Goal: Task Accomplishment & Management: Use online tool/utility

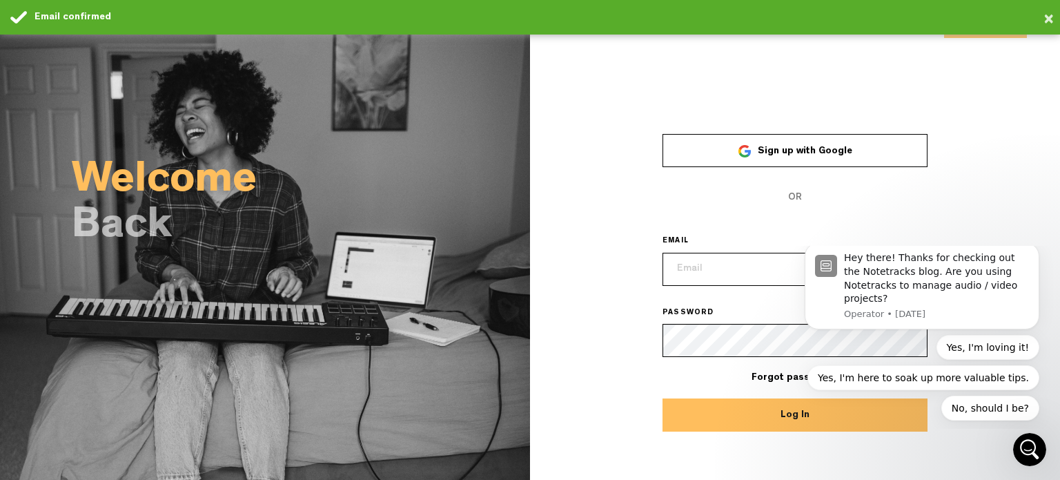
click at [753, 264] on input "email" at bounding box center [794, 269] width 265 height 33
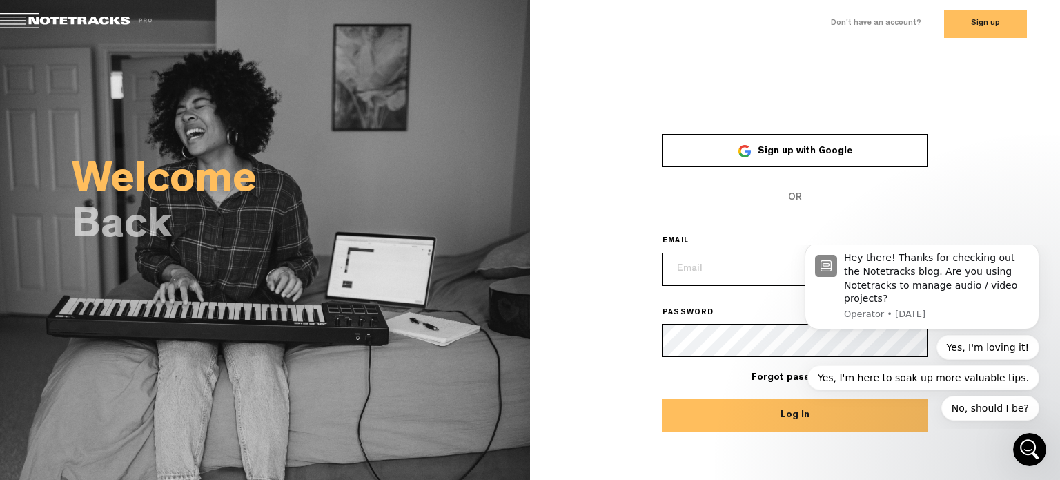
click at [725, 275] on input "email" at bounding box center [794, 269] width 265 height 33
paste input "[EMAIL_ADDRESS][DOMAIN_NAME]"
type input "[EMAIL_ADDRESS][DOMAIN_NAME]"
click at [707, 420] on button "Log In" at bounding box center [794, 414] width 265 height 33
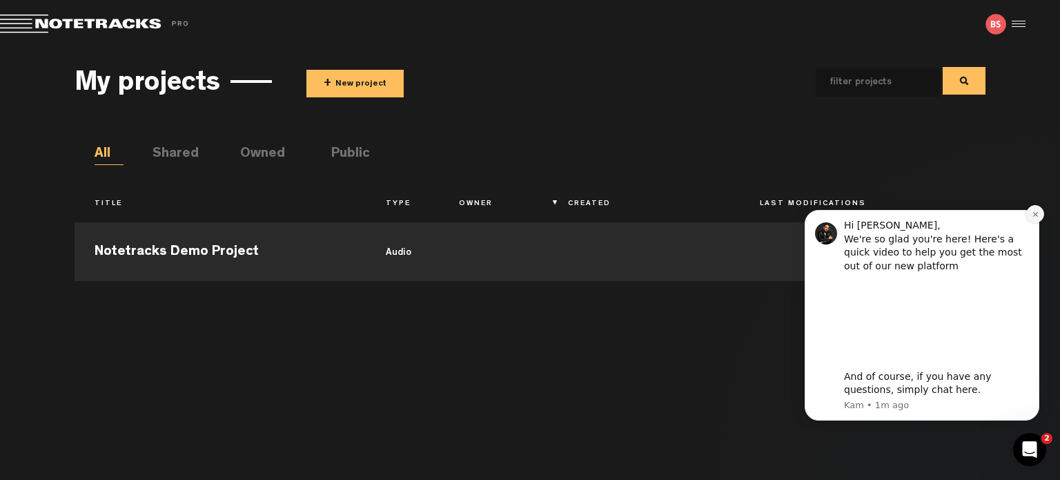
click at [1037, 219] on button "Dismiss notification" at bounding box center [1035, 214] width 18 height 18
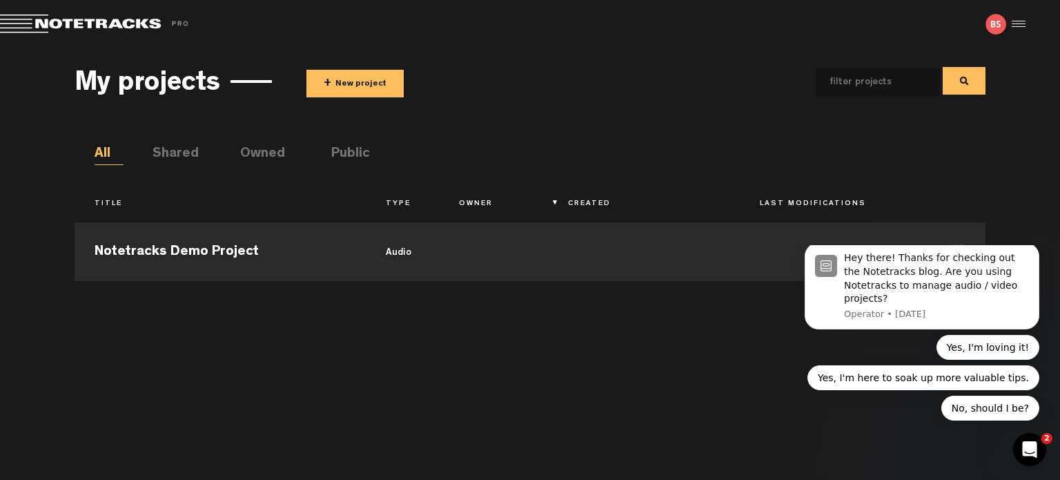
click at [847, 118] on div "My projects + New project All Shared Owned Public Title Type Owner Created Last…" at bounding box center [531, 261] width 912 height 410
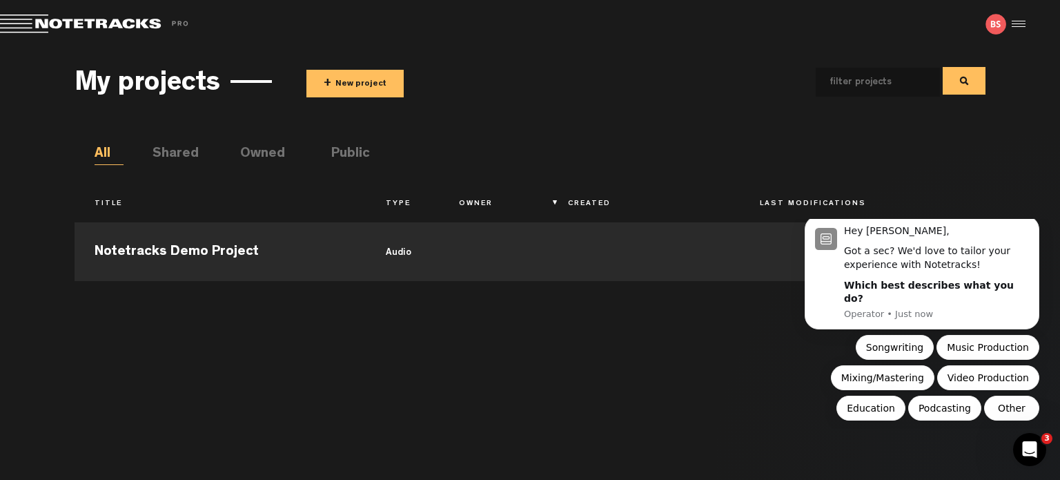
click at [353, 79] on button "+ New project" at bounding box center [354, 84] width 97 height 28
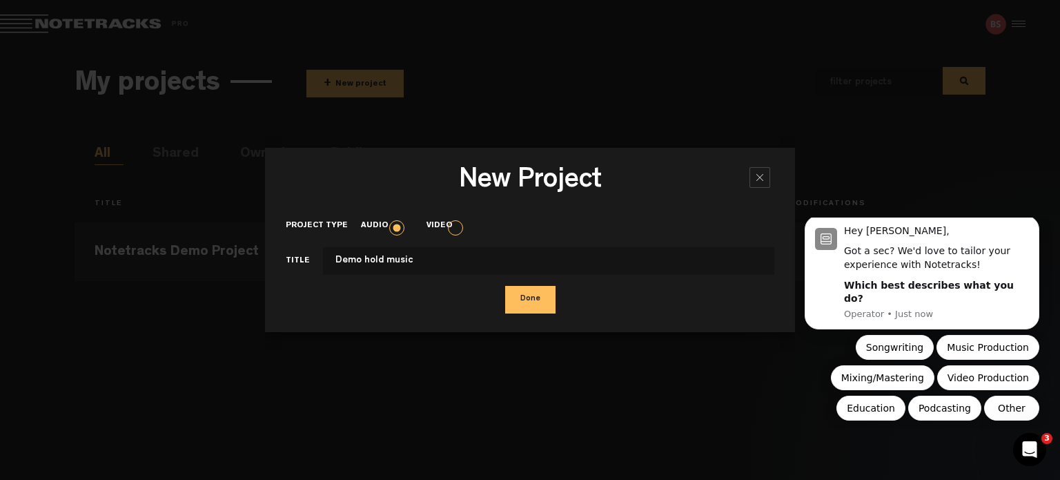
type input "Demo hold music"
click at [537, 308] on button "Done" at bounding box center [530, 300] width 50 height 28
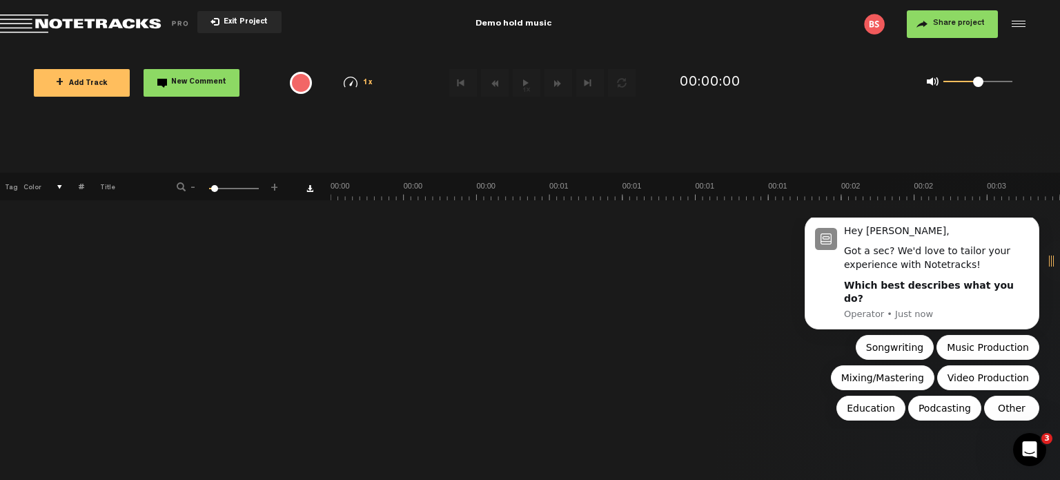
click at [105, 88] on button "+ Add Track" at bounding box center [82, 83] width 96 height 28
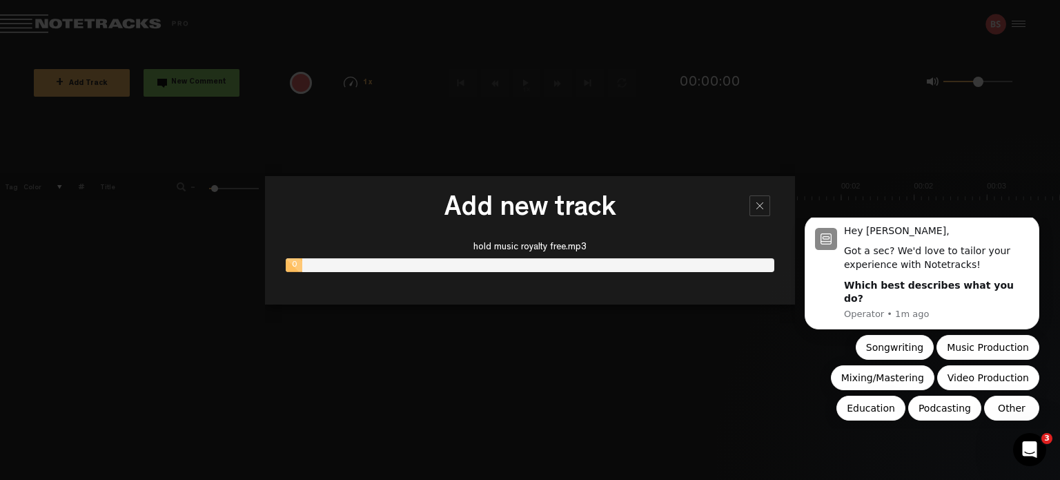
click at [527, 253] on div "hold music royalty free.mp3 0" at bounding box center [530, 263] width 489 height 46
click at [524, 272] on div "hold music royalty free.mp3 10" at bounding box center [530, 263] width 489 height 46
click at [961, 409] on button "Podcasting" at bounding box center [944, 407] width 73 height 25
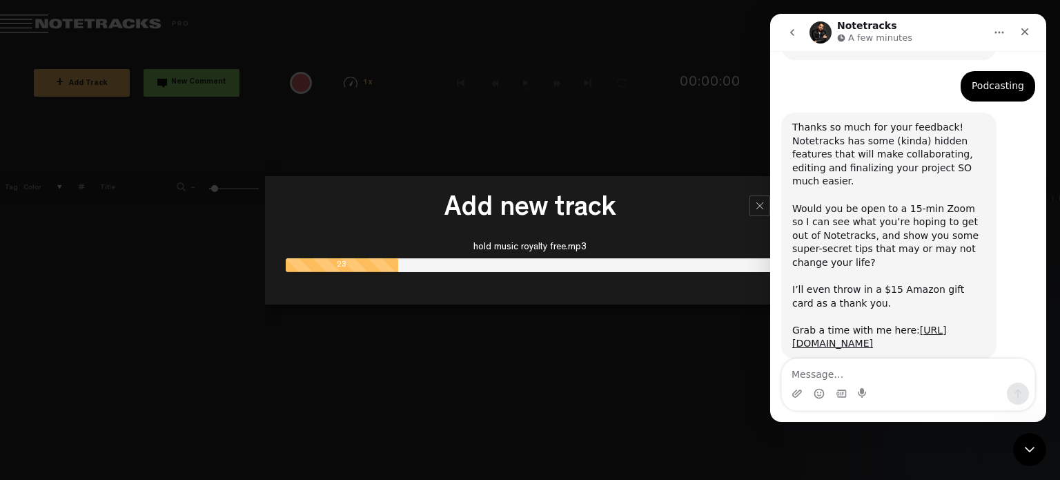
scroll to position [148, 0]
click at [1029, 29] on icon "Close" at bounding box center [1024, 31] width 11 height 11
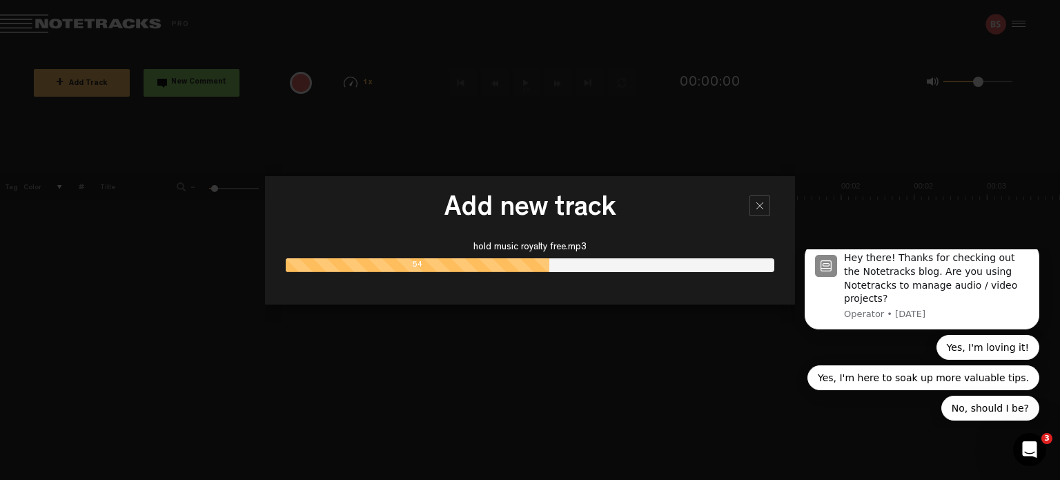
scroll to position [0, 0]
click at [904, 296] on div "Hey there! Thanks for checking out the Notetracks blog. Are you using Notetrack…" at bounding box center [936, 278] width 185 height 54
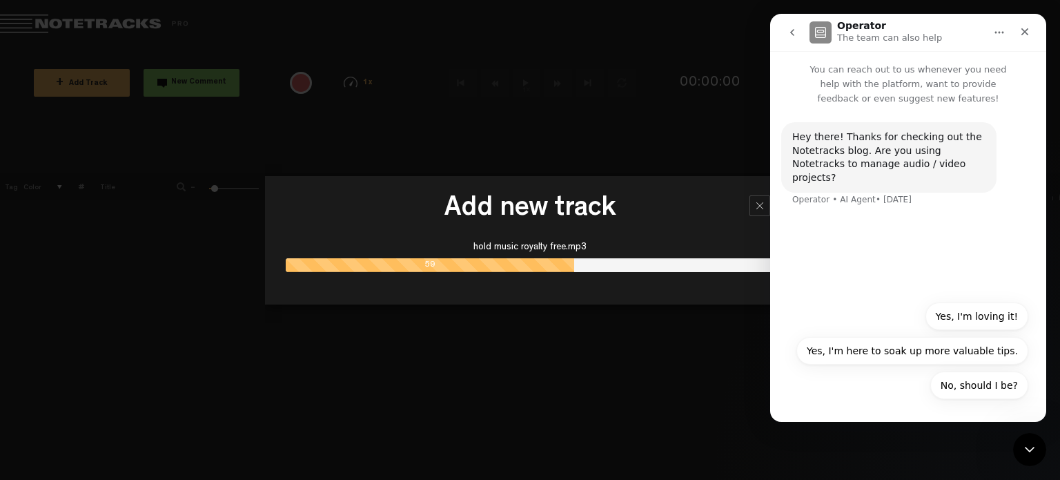
click at [794, 35] on icon "go back" at bounding box center [792, 32] width 11 height 11
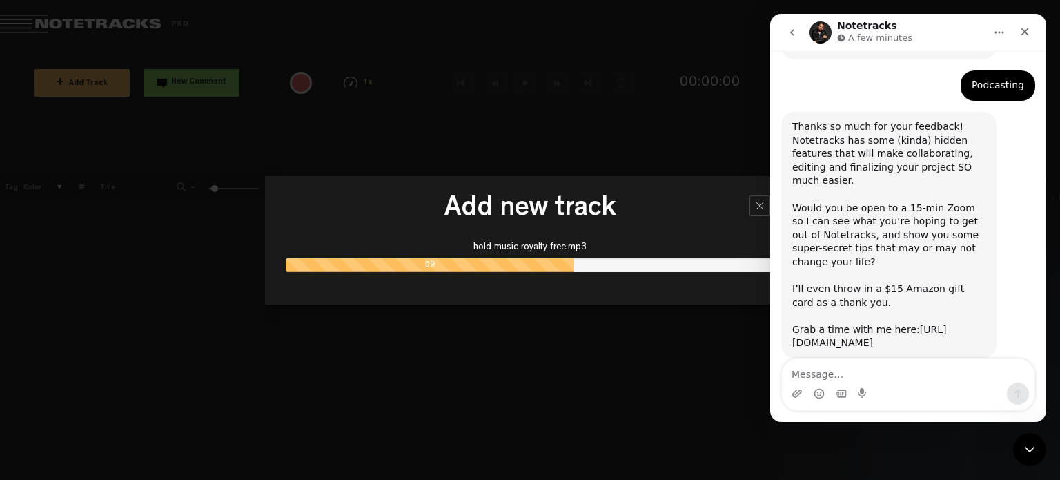
scroll to position [148, 0]
click at [863, 323] on link "[URL][DOMAIN_NAME]" at bounding box center [869, 335] width 154 height 25
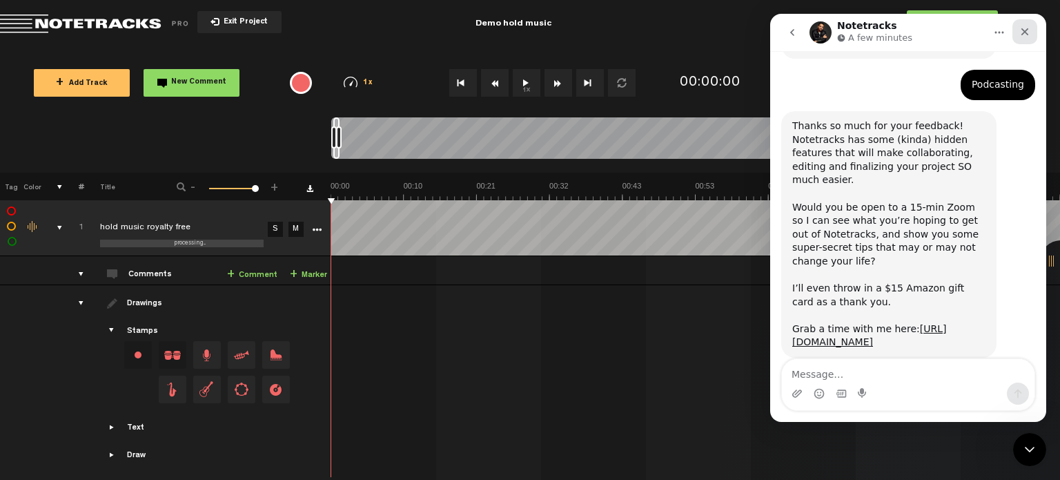
click at [1028, 37] on icon "Close" at bounding box center [1024, 31] width 11 height 11
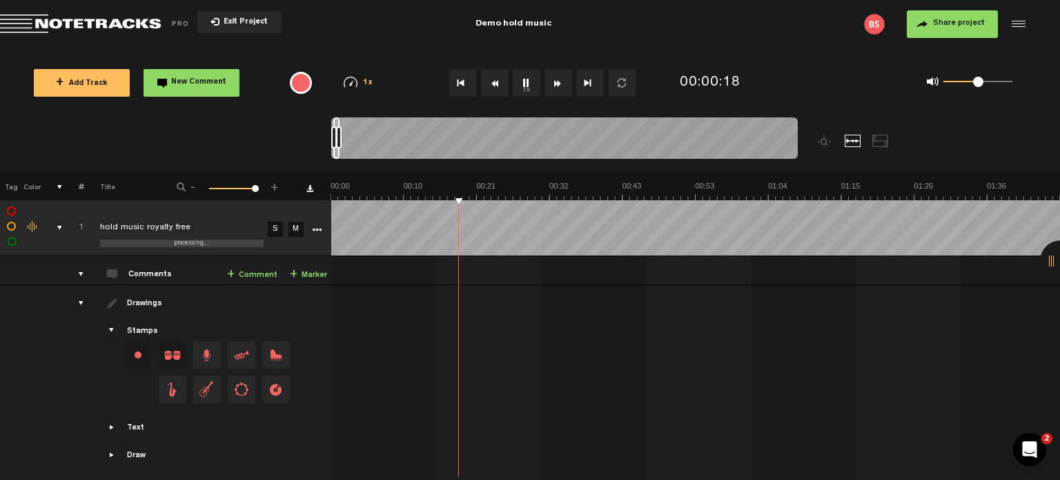
scroll to position [8, 0]
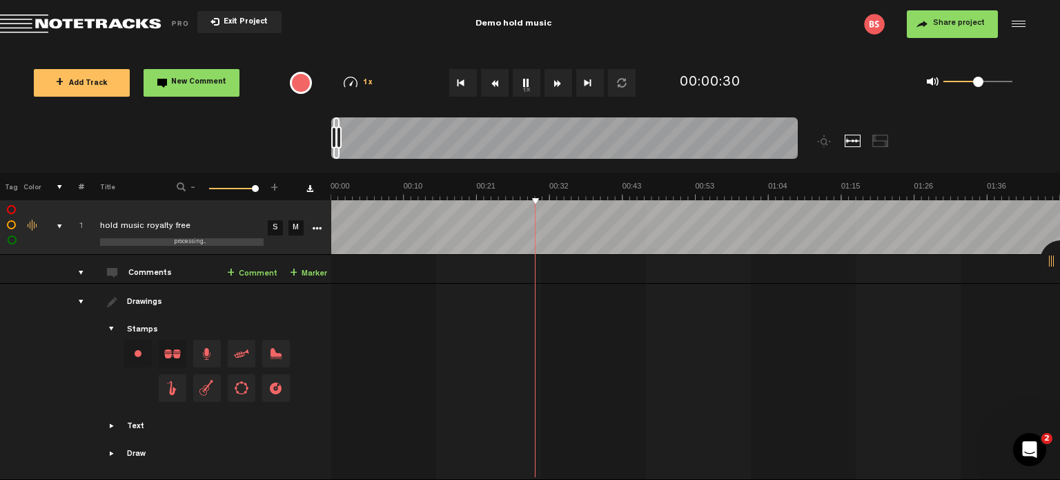
click at [77, 295] on div "drawings" at bounding box center [75, 302] width 21 height 14
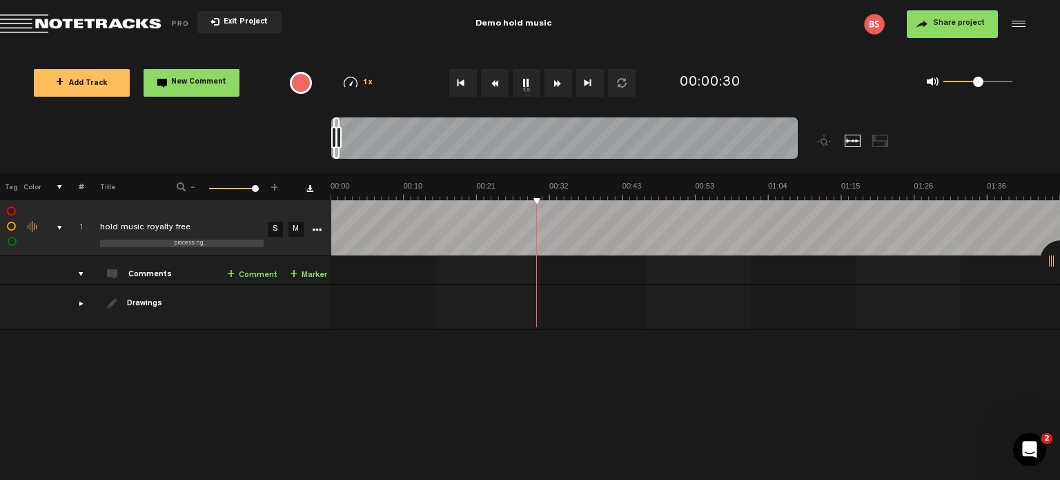
scroll to position [0, 0]
click at [204, 245] on span "processing..." at bounding box center [190, 243] width 32 height 6
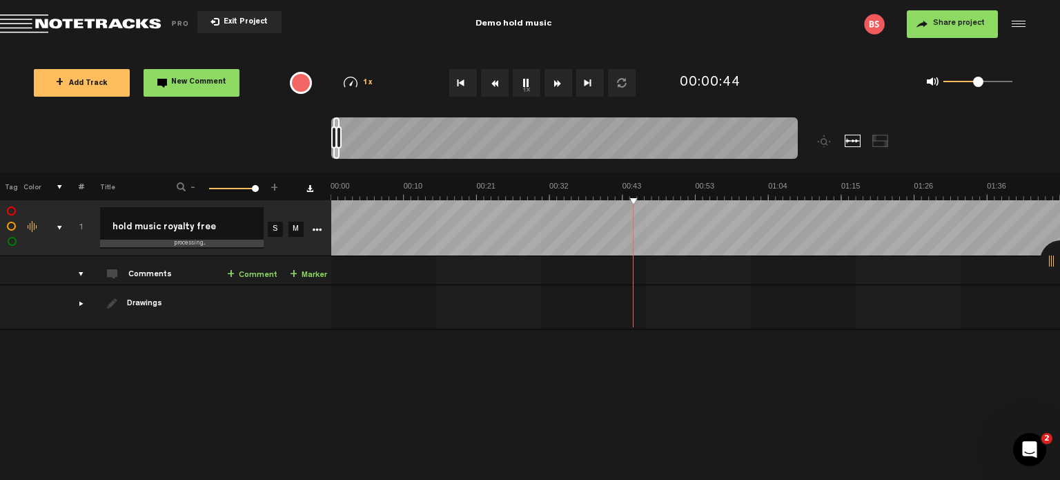
click at [215, 321] on td "Drawings Stamps Text Intro +" at bounding box center [207, 307] width 247 height 44
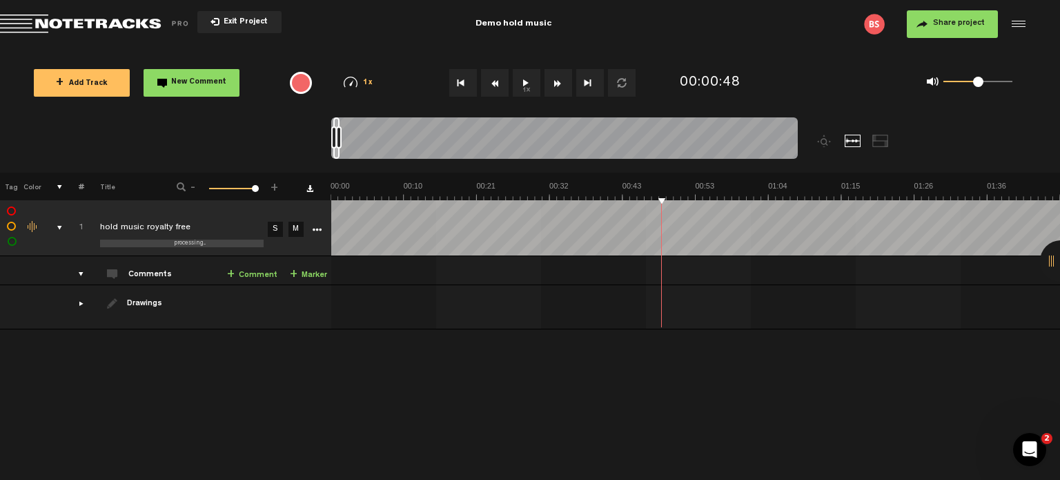
click at [881, 135] on div at bounding box center [880, 141] width 17 height 12
click at [846, 140] on div at bounding box center [853, 141] width 17 height 12
click at [827, 140] on div at bounding box center [825, 141] width 17 height 12
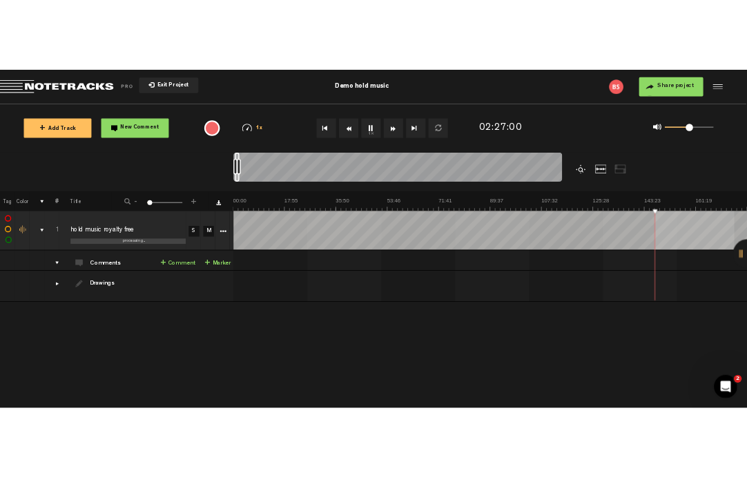
scroll to position [0, 258]
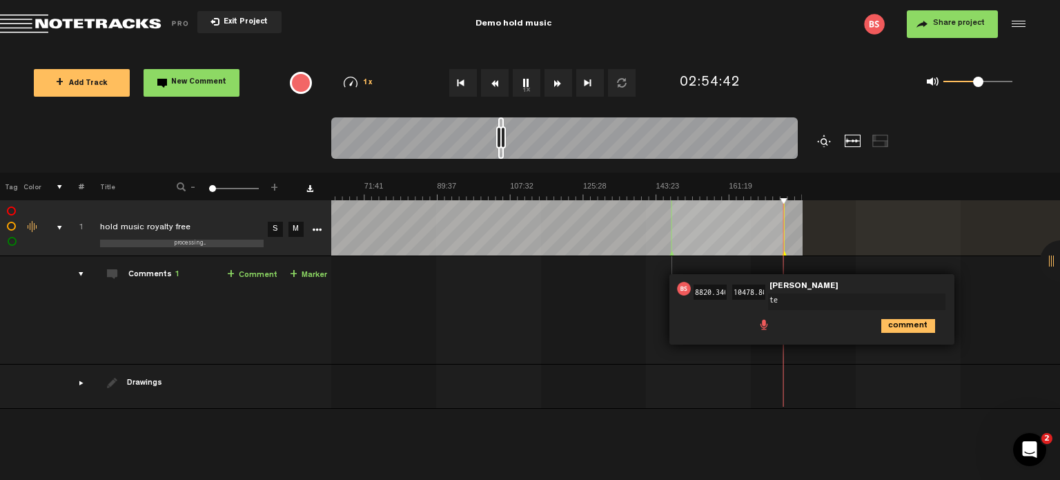
type textarea "t"
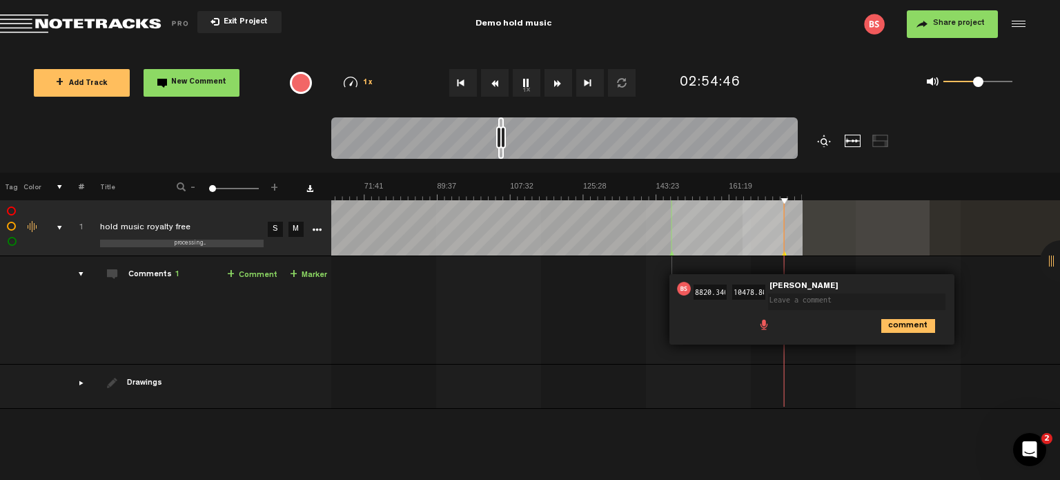
click at [743, 232] on td at bounding box center [695, 228] width 729 height 56
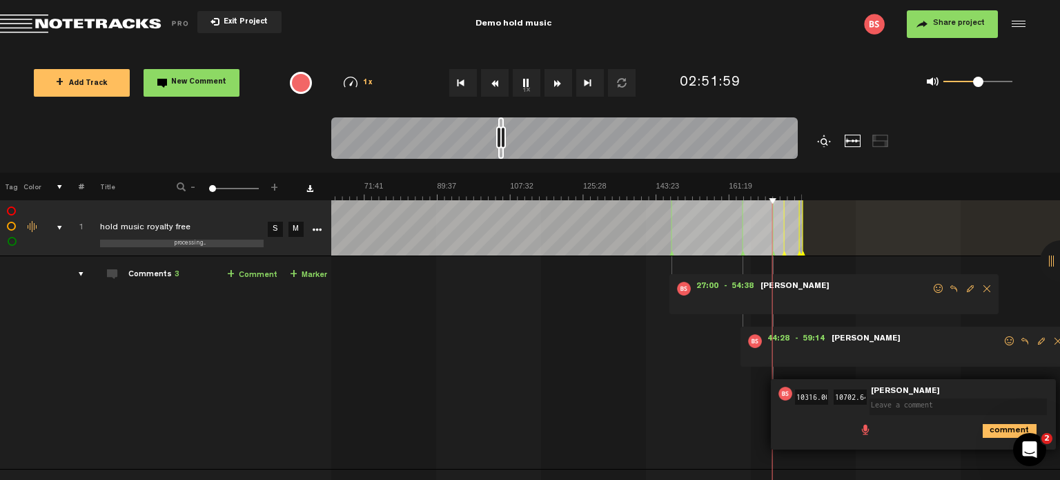
click at [980, 284] on span "Delete comment" at bounding box center [987, 289] width 17 height 10
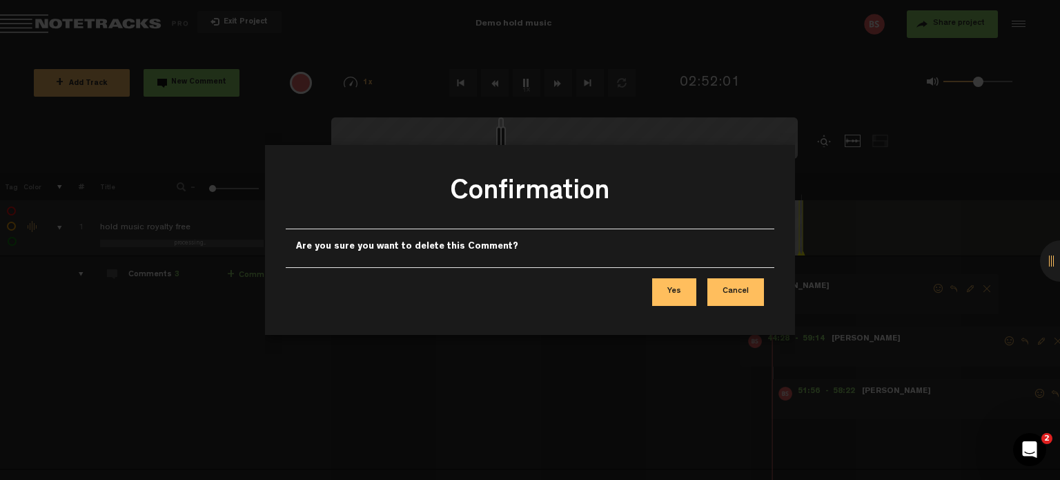
click at [689, 289] on button "Yes" at bounding box center [674, 292] width 44 height 28
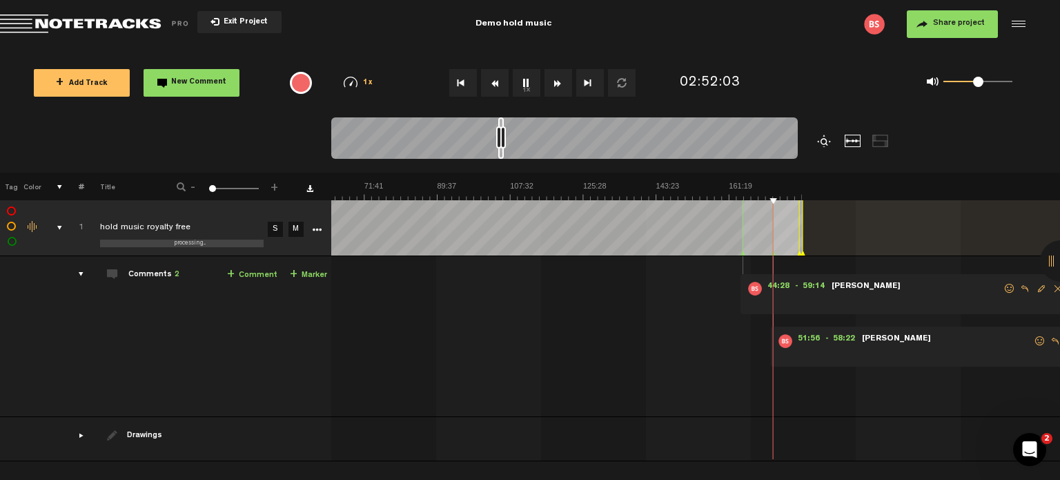
click at [1052, 285] on span "Delete comment" at bounding box center [1058, 289] width 17 height 10
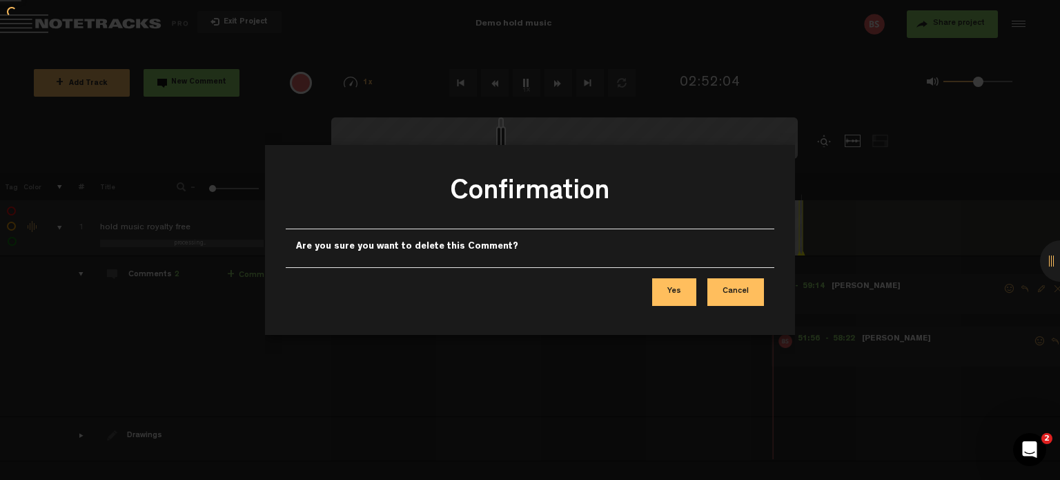
click at [694, 285] on button "Yes" at bounding box center [674, 292] width 44 height 28
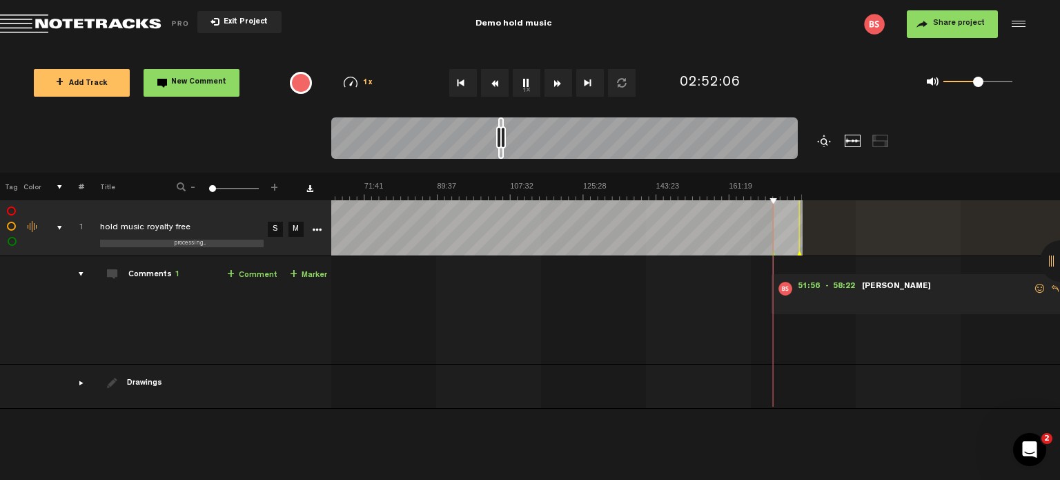
drag, startPoint x: 1005, startPoint y: 295, endPoint x: 898, endPoint y: 309, distance: 107.3
click at [896, 315] on td "1 hold music royalty free S M hold music royalty free by [PERSON_NAME] 1 collab…" at bounding box center [695, 310] width 729 height 108
click at [524, 87] on button "1x" at bounding box center [527, 83] width 28 height 28
click at [224, 88] on button "New Comment" at bounding box center [192, 83] width 96 height 28
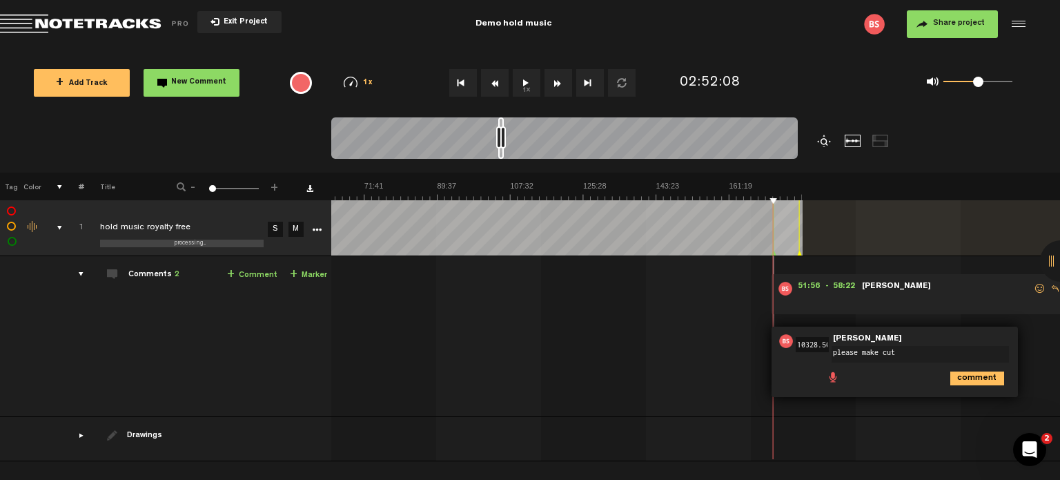
type textarea "Please make cut here"
click at [977, 377] on icon "comment" at bounding box center [977, 378] width 54 height 14
click at [1000, 295] on span at bounding box center [947, 300] width 173 height 15
drag, startPoint x: 995, startPoint y: 292, endPoint x: 939, endPoint y: 289, distance: 56.0
click at [940, 290] on form at bounding box center [947, 295] width 173 height 26
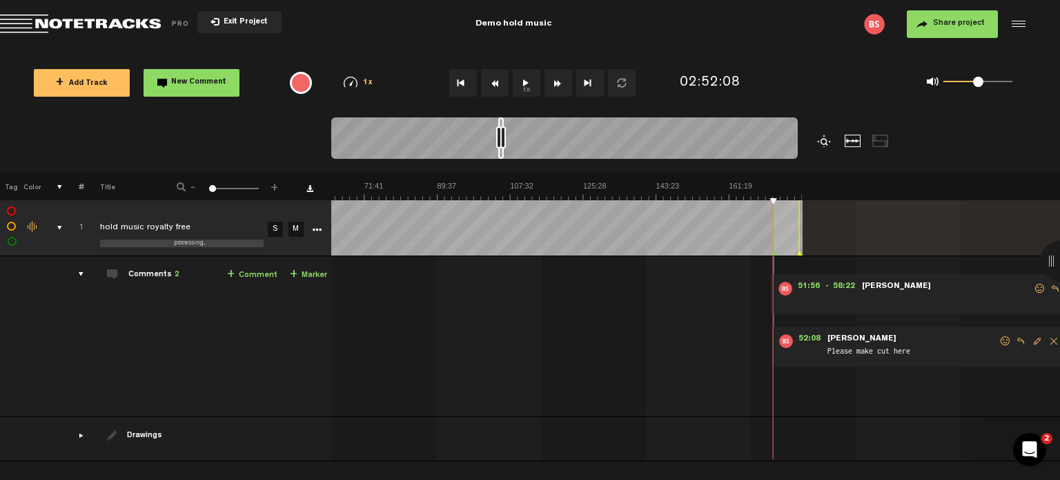
click at [1051, 287] on span "Reply to comment" at bounding box center [1055, 289] width 17 height 10
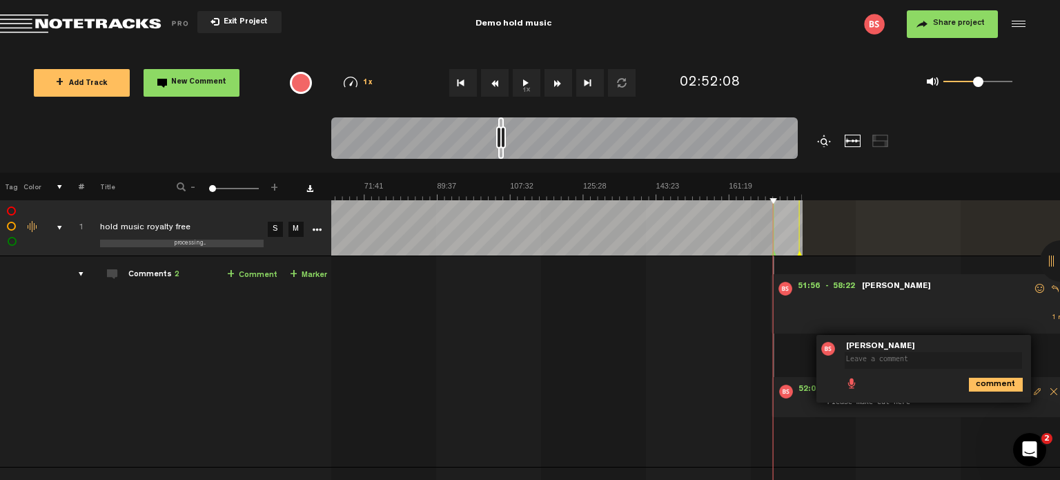
click at [920, 330] on div "51:56 - 58:22 • [PERSON_NAME]: "" [PERSON_NAME] 1 reply" at bounding box center [935, 303] width 329 height 59
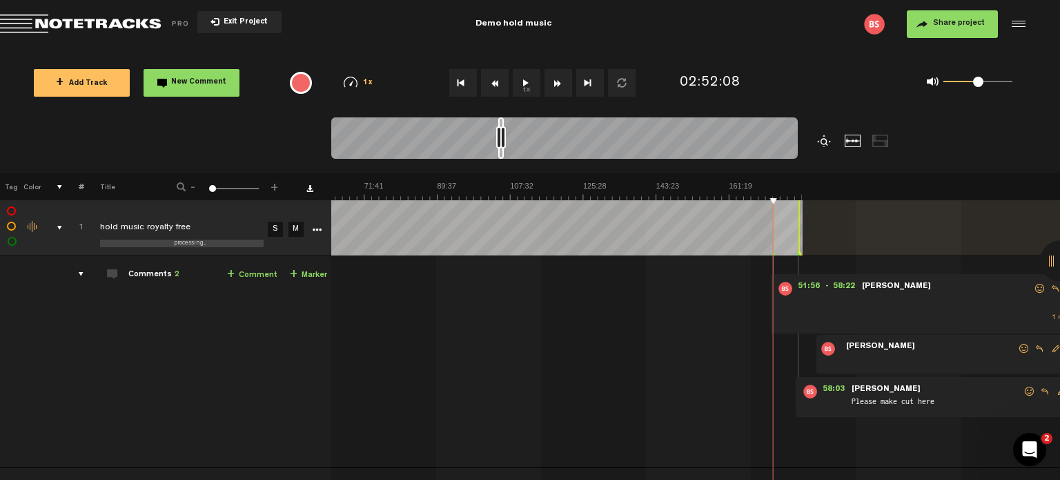
drag, startPoint x: 775, startPoint y: 253, endPoint x: 799, endPoint y: 259, distance: 24.8
click at [799, 259] on tbody "1 processing... hold music royalty free S M Export to Headliner Update Download…" at bounding box center [530, 355] width 1061 height 311
click at [792, 256] on td "1 hold music royalty free S M hold music royalty free by [PERSON_NAME] 1 collab…" at bounding box center [695, 361] width 729 height 211
click at [770, 193] on img at bounding box center [436, 190] width 729 height 19
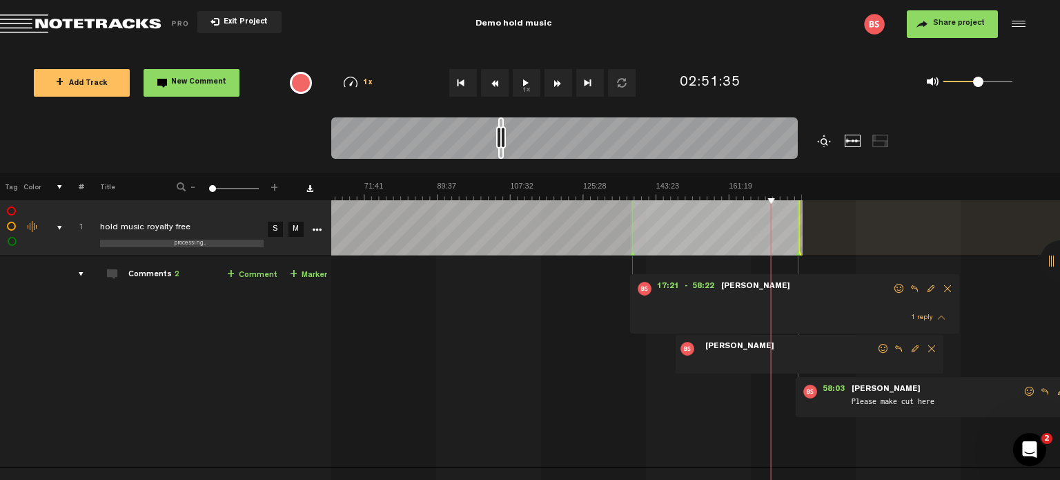
click at [632, 211] on td at bounding box center [695, 228] width 729 height 56
click at [945, 286] on span "Delete comment" at bounding box center [947, 289] width 17 height 10
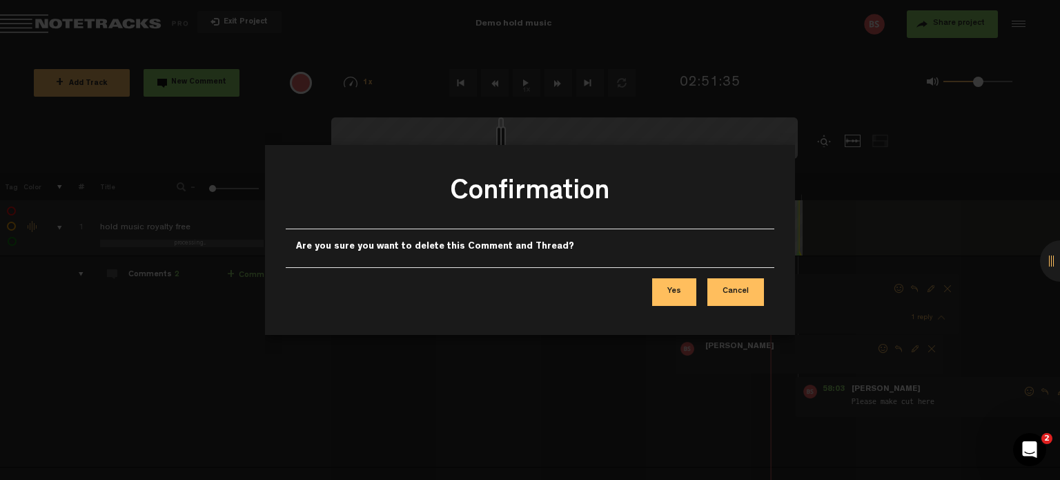
click at [696, 289] on button "Yes" at bounding box center [674, 292] width 44 height 28
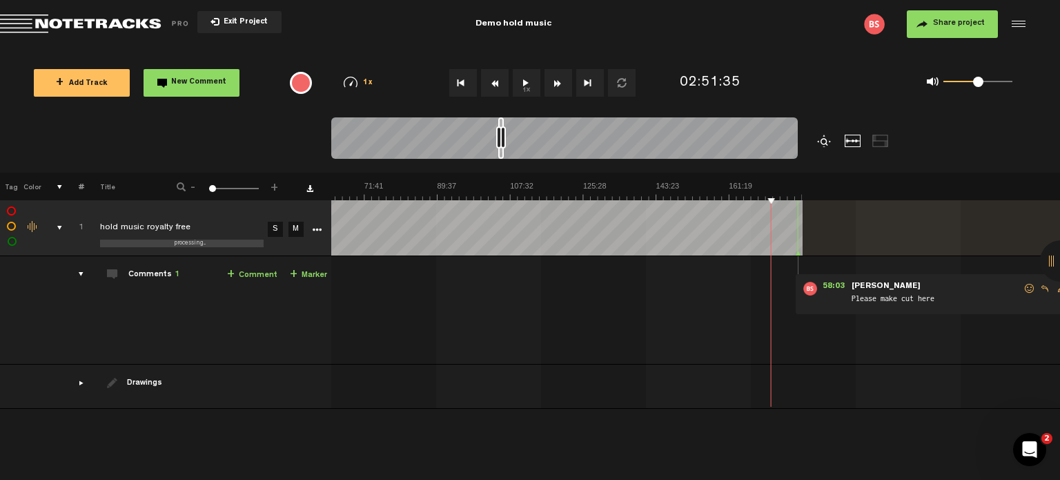
drag, startPoint x: 944, startPoint y: 282, endPoint x: 841, endPoint y: 233, distance: 113.9
click at [892, 269] on td "1 hold music royalty free S M hold music royalty free by [PERSON_NAME] 1 collab…" at bounding box center [695, 310] width 729 height 108
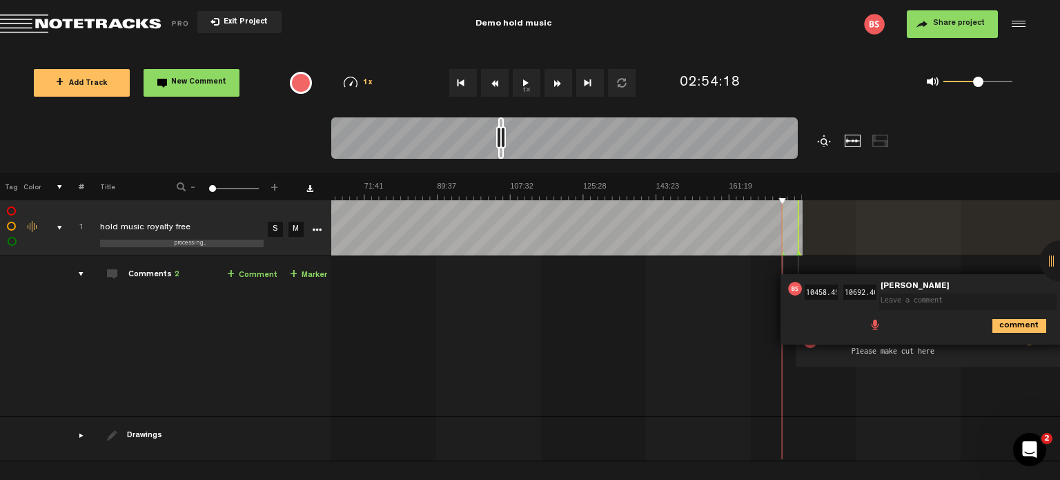
click at [671, 337] on div "54:18 10458.454 - 58:12 10692.469 • [PERSON_NAME]: "" [PERSON_NAME] comment 58:…" at bounding box center [438, 341] width 727 height 149
click at [181, 136] on nt-zoom-navigation-bar at bounding box center [530, 144] width 1060 height 55
click at [945, 20] on span "Share project" at bounding box center [959, 23] width 52 height 8
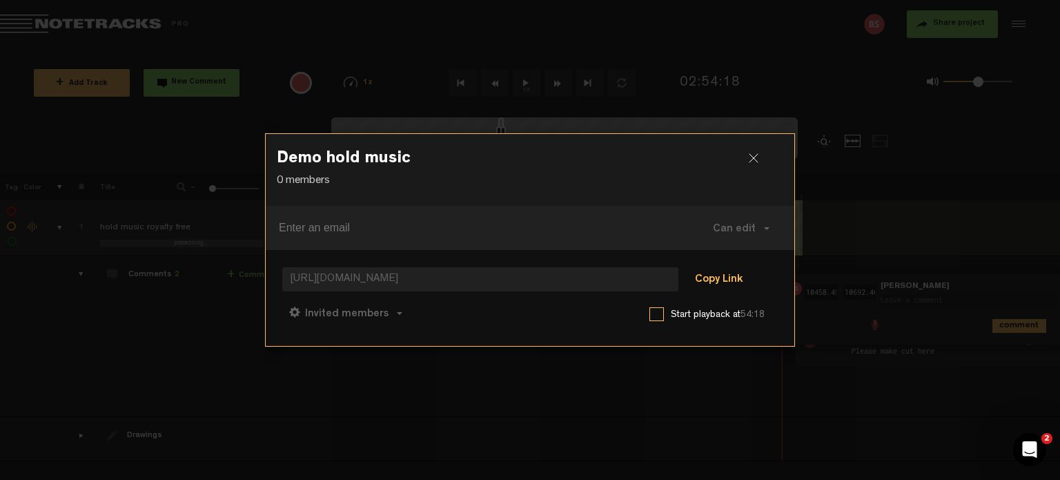
click at [716, 277] on button "Copy Link" at bounding box center [718, 280] width 75 height 28
click at [754, 164] on div at bounding box center [759, 163] width 21 height 21
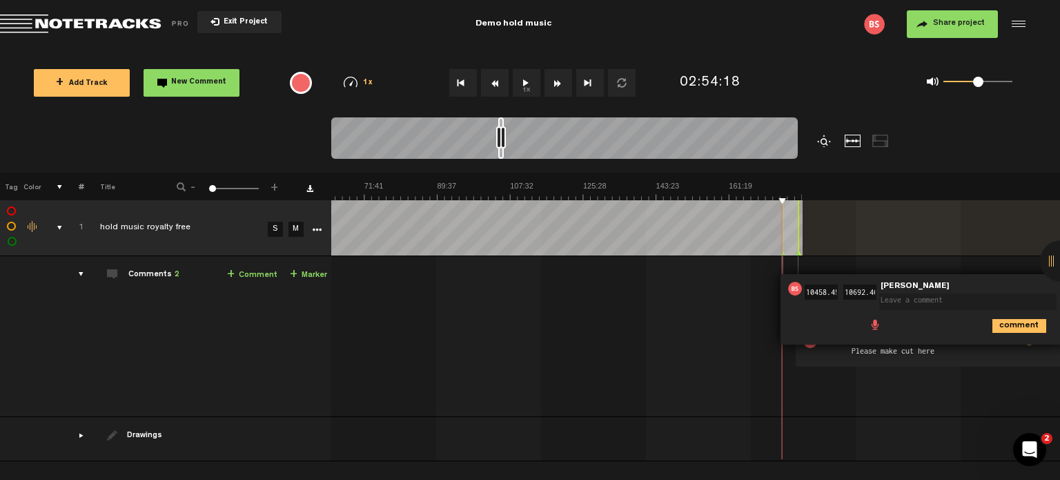
click at [493, 268] on div "54:18 10458.454 - 58:12 10692.469 • [PERSON_NAME]: "" [PERSON_NAME] comment 58:…" at bounding box center [438, 341] width 727 height 149
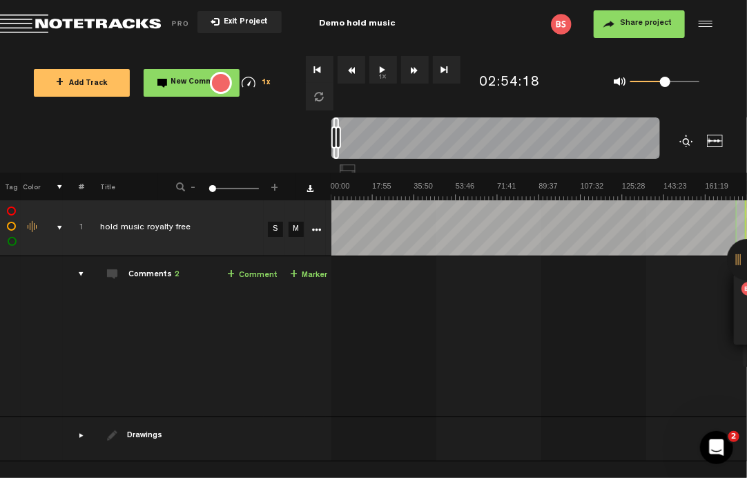
scroll to position [150, 0]
click at [742, 34] on md-toolbar "Exit Project Demo hold music Share project Save project" at bounding box center [373, 24] width 747 height 48
click at [624, 12] on button "Share project" at bounding box center [638, 24] width 91 height 28
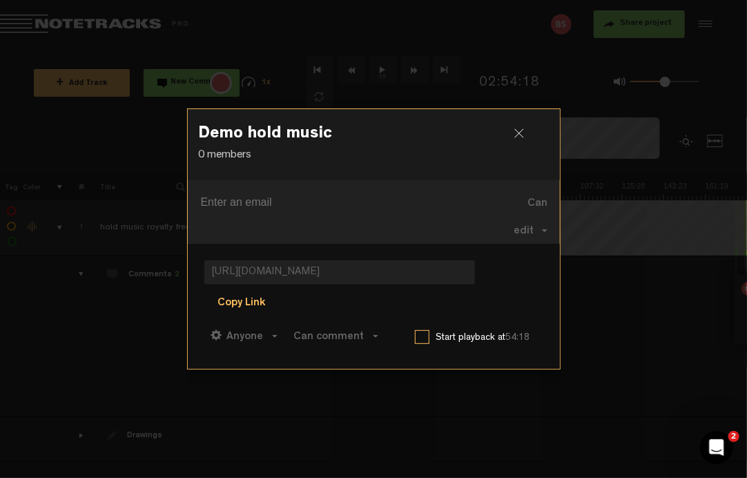
click at [249, 303] on button "Copy Link" at bounding box center [241, 303] width 75 height 28
click at [527, 133] on div at bounding box center [524, 138] width 21 height 21
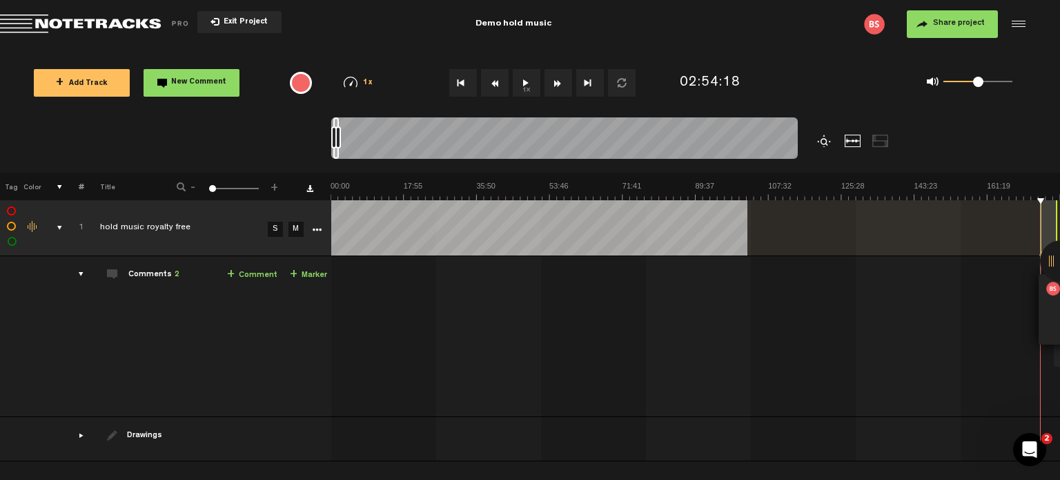
scroll to position [148, 0]
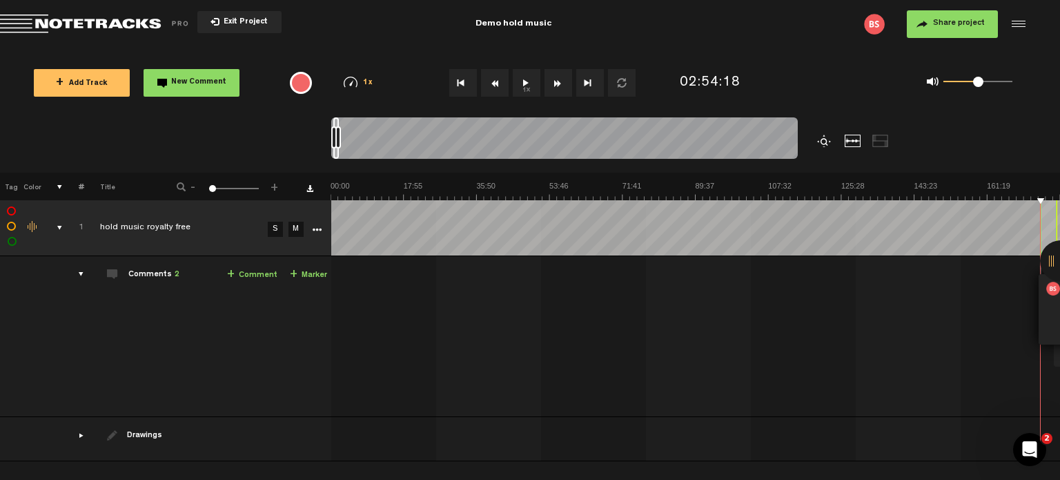
click at [308, 84] on div "{{ tooltip_message }}" at bounding box center [301, 83] width 22 height 22
click at [1010, 26] on div at bounding box center [1016, 24] width 21 height 21
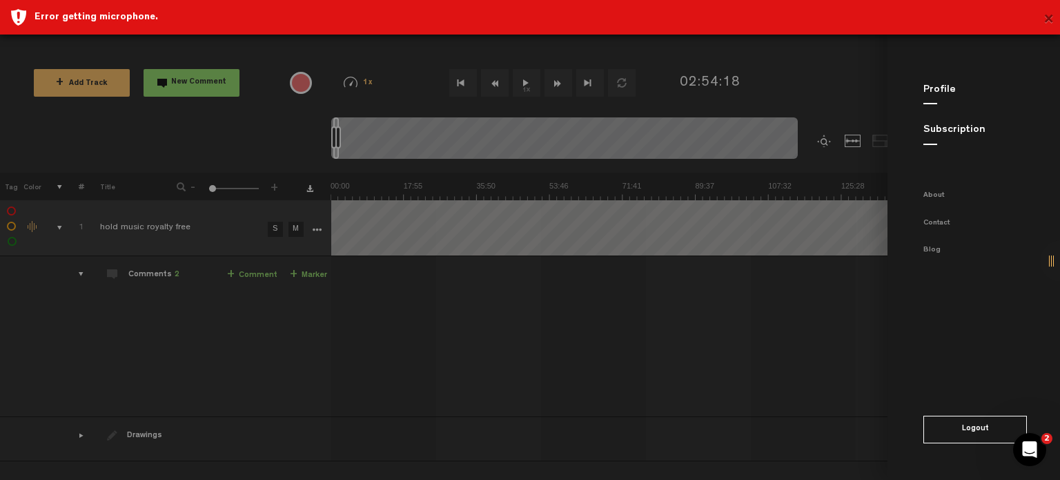
click at [1047, 23] on button "×" at bounding box center [1048, 20] width 10 height 28
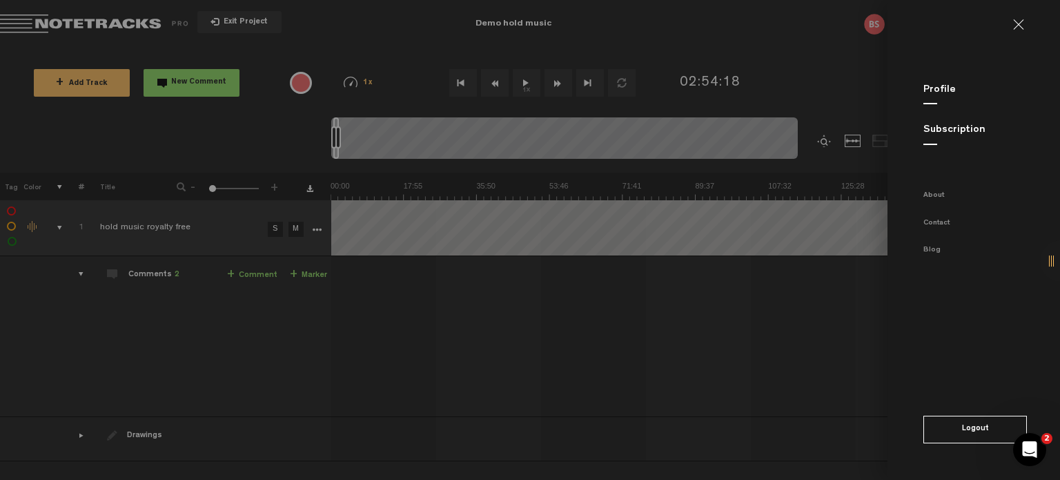
click at [483, 25] on md-backdrop at bounding box center [530, 240] width 1060 height 480
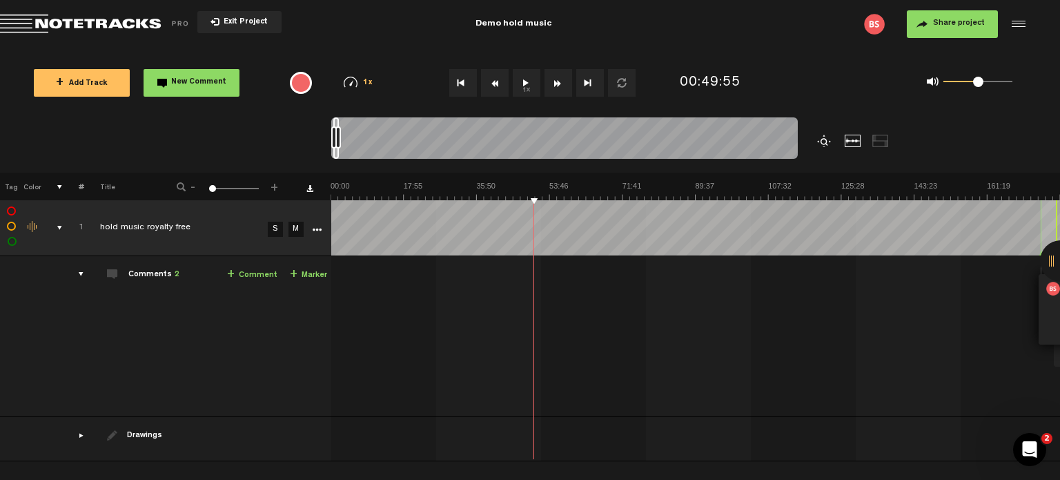
click at [181, 81] on span "New Comment" at bounding box center [198, 83] width 55 height 8
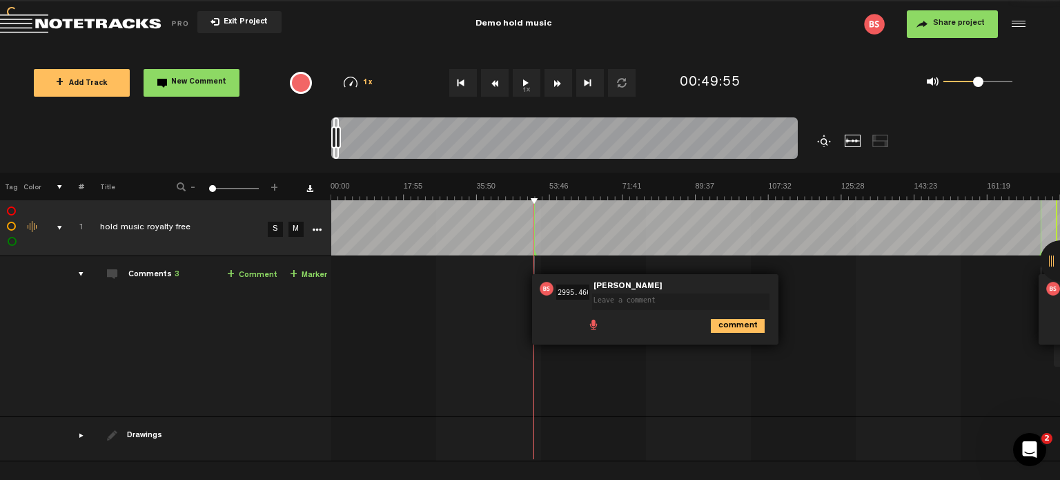
scroll to position [0, 0]
type textarea "Too much bass remove"
click at [736, 323] on icon "comment" at bounding box center [738, 326] width 54 height 14
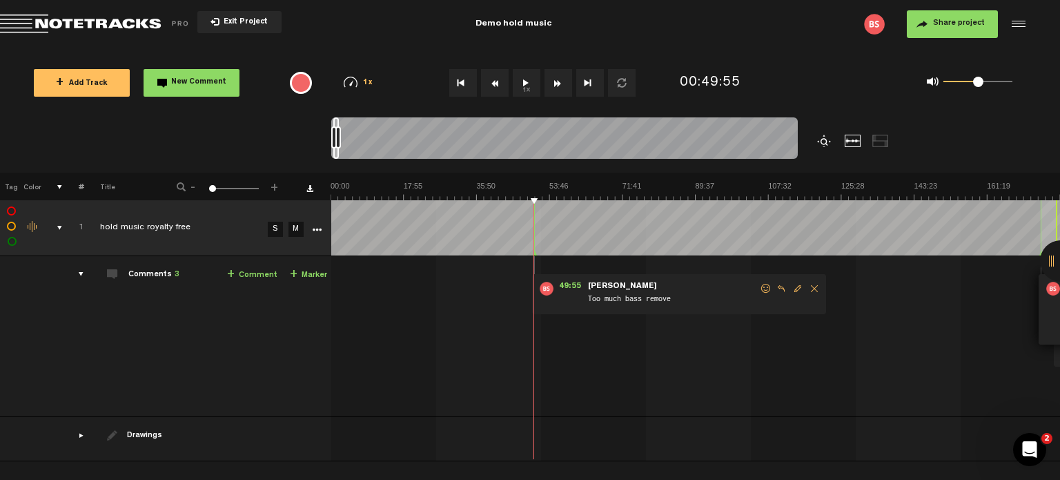
click at [440, 353] on div "49:55 - NaN:NaN • [PERSON_NAME]: "Too much bass remove" [PERSON_NAME] Too much …" at bounding box center [696, 341] width 727 height 149
click at [1049, 295] on img at bounding box center [1053, 289] width 14 height 14
click at [1048, 288] on img at bounding box center [1053, 289] width 14 height 14
click at [1045, 267] on div at bounding box center [1060, 260] width 41 height 41
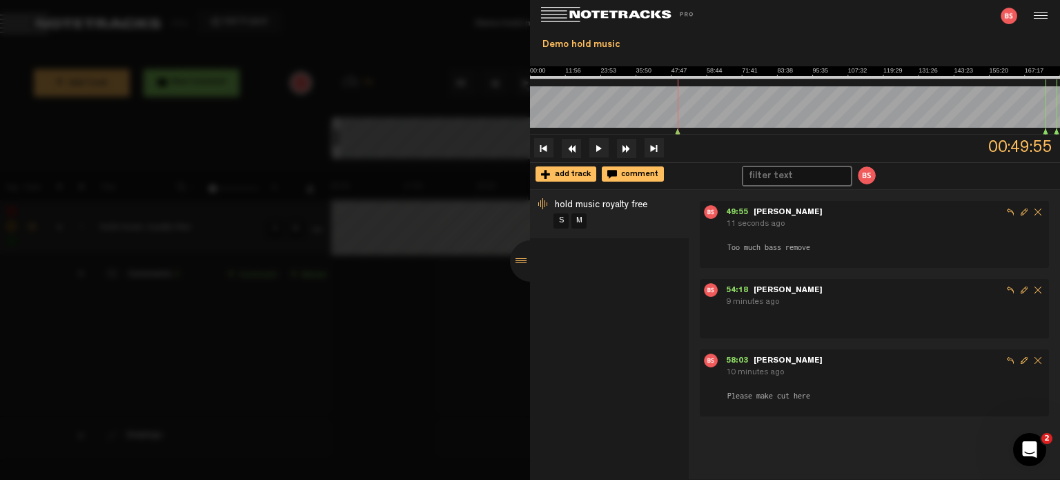
click at [1031, 363] on span "Delete comment" at bounding box center [1038, 360] width 14 height 14
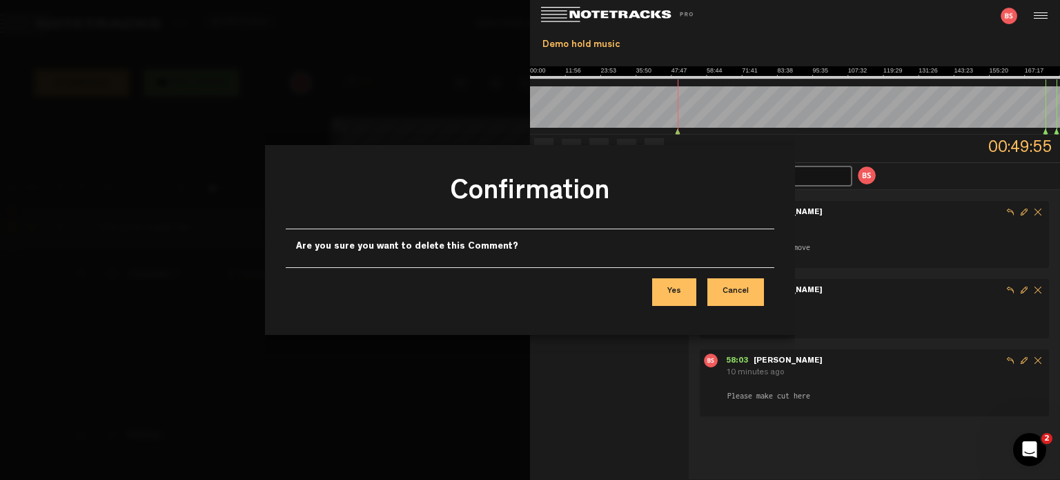
click at [676, 293] on button "Yes" at bounding box center [674, 292] width 44 height 28
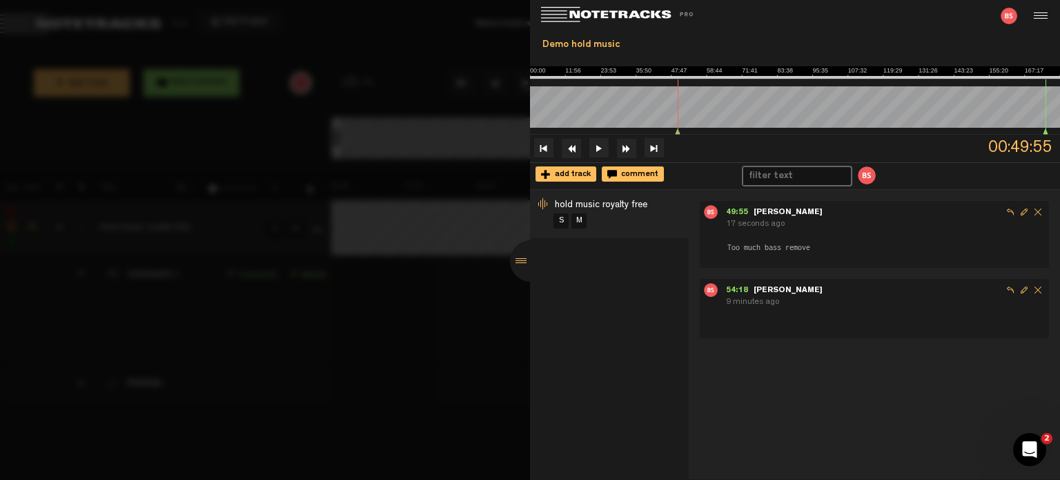
click at [1031, 288] on span "Delete comment" at bounding box center [1038, 290] width 14 height 14
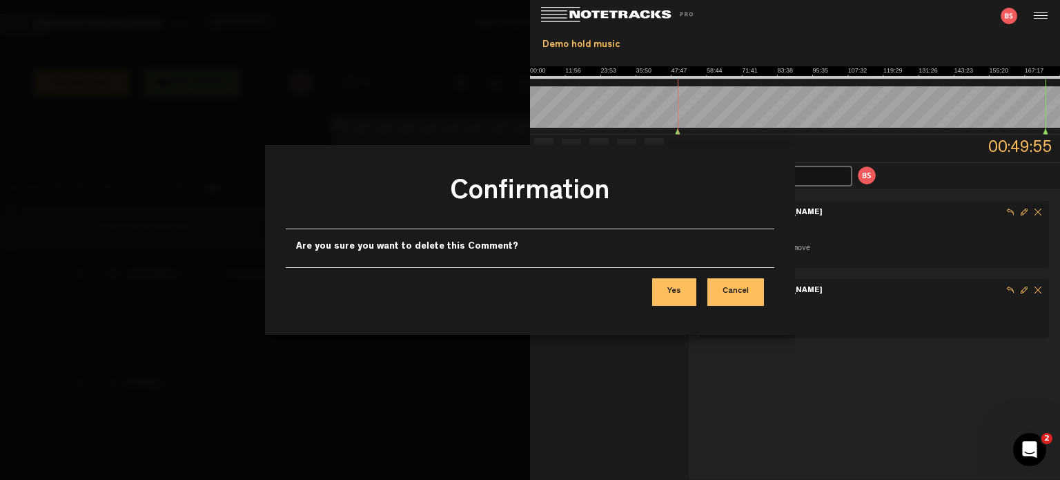
click at [671, 289] on button "Yes" at bounding box center [674, 292] width 44 height 28
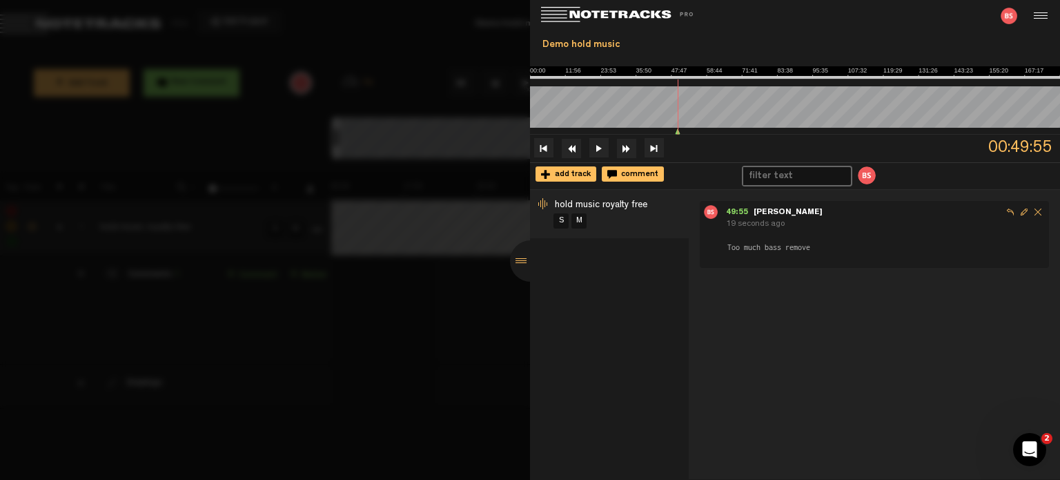
click at [475, 295] on div at bounding box center [530, 240] width 1060 height 480
click at [519, 40] on div at bounding box center [530, 240] width 1060 height 480
drag, startPoint x: 171, startPoint y: 248, endPoint x: 87, endPoint y: 279, distance: 89.7
click at [170, 248] on div at bounding box center [530, 240] width 1060 height 480
click at [1043, 16] on div at bounding box center [1038, 16] width 21 height 21
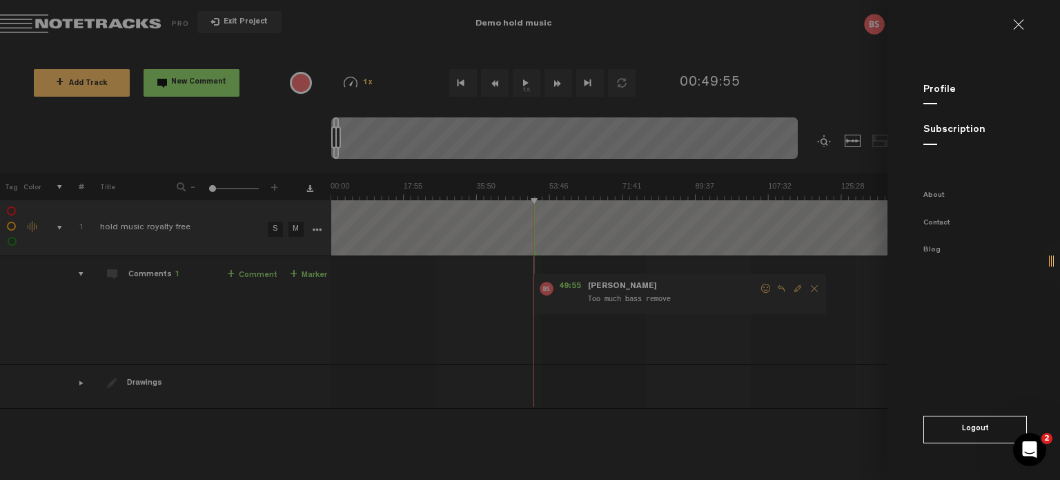
click at [1019, 23] on link at bounding box center [1024, 24] width 22 height 11
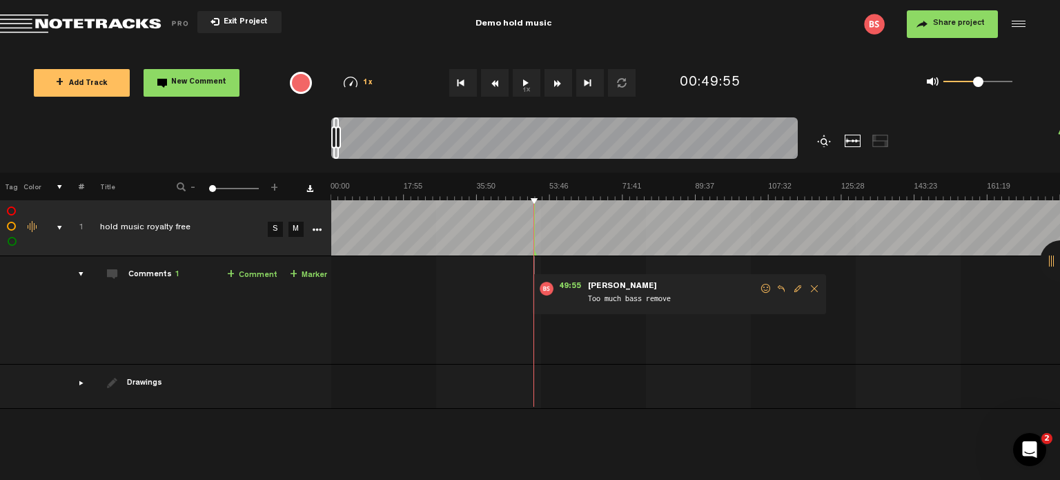
click at [976, 26] on span "Share project" at bounding box center [959, 23] width 52 height 8
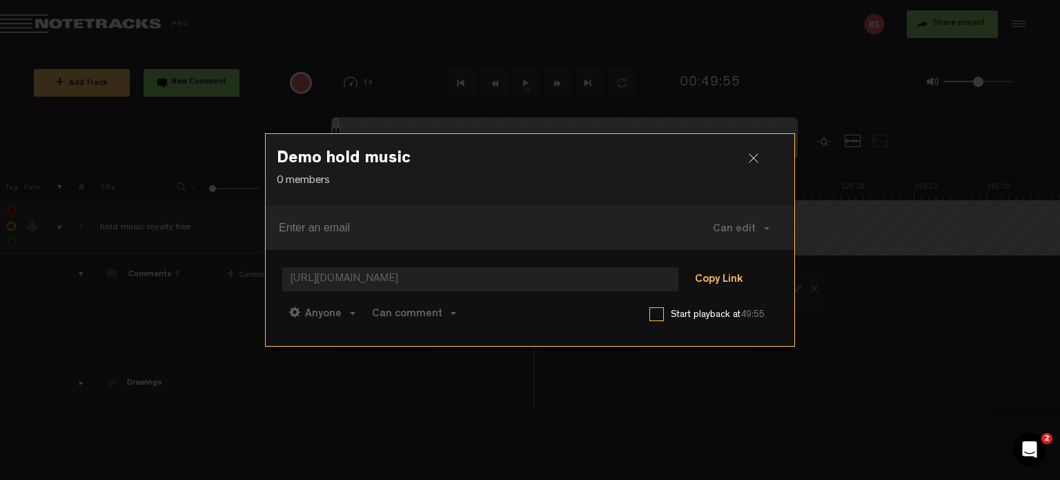
click at [698, 279] on button "Copy Link" at bounding box center [718, 280] width 75 height 28
